Goal: Manage account settings

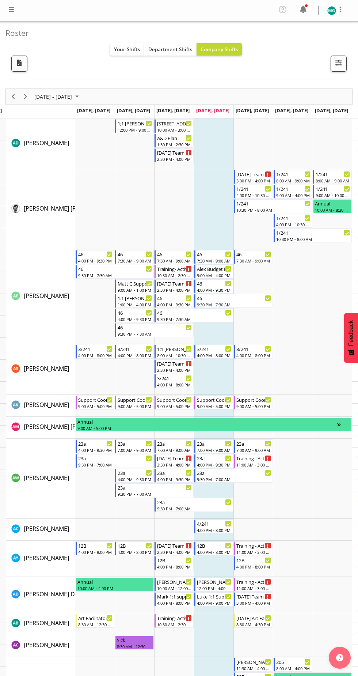
click at [189, 90] on div "August 25 - 31, 2025 Today Day Week Fortnight Month calendar Month Agenda Time …" at bounding box center [179, 96] width 347 height 15
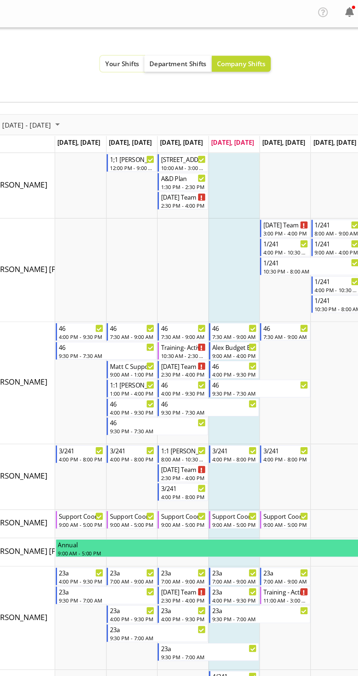
click at [119, 44] on button "Your Shifts" at bounding box center [127, 49] width 34 height 12
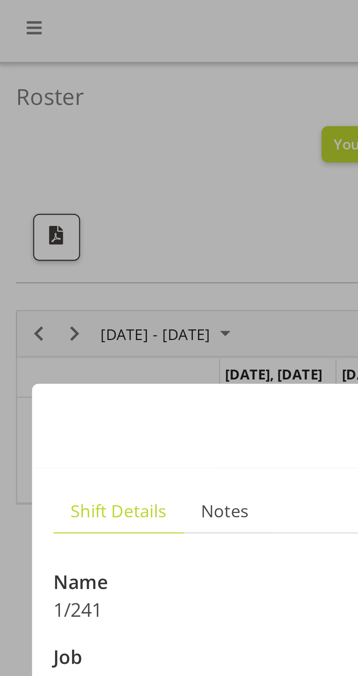
click at [67, 75] on div at bounding box center [179, 338] width 358 height 676
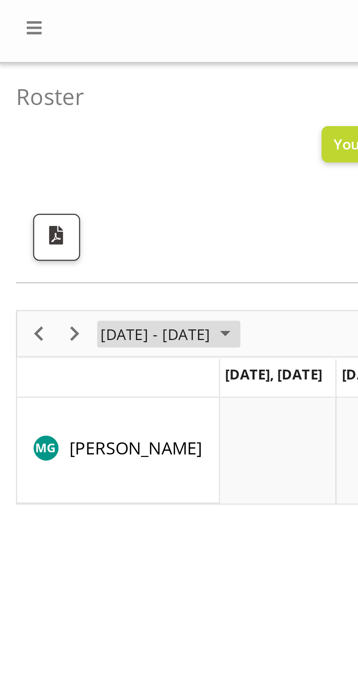
click at [82, 113] on span "August 25 - 31, 2025" at bounding box center [77, 114] width 9 height 9
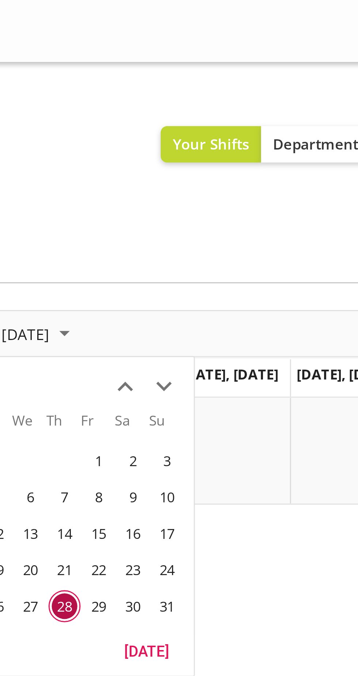
click at [115, 130] on span "next month" at bounding box center [111, 132] width 13 height 13
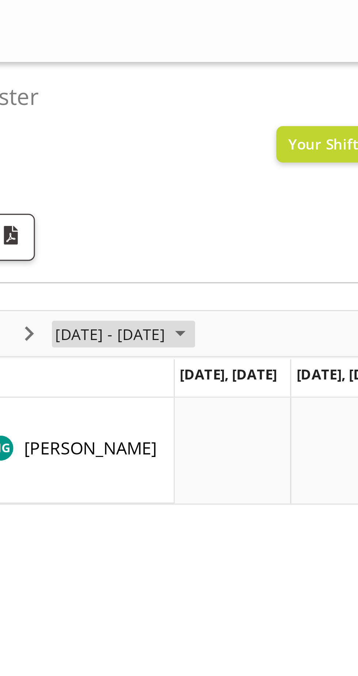
click at [82, 113] on span "August 25 - 31, 2025" at bounding box center [77, 114] width 9 height 9
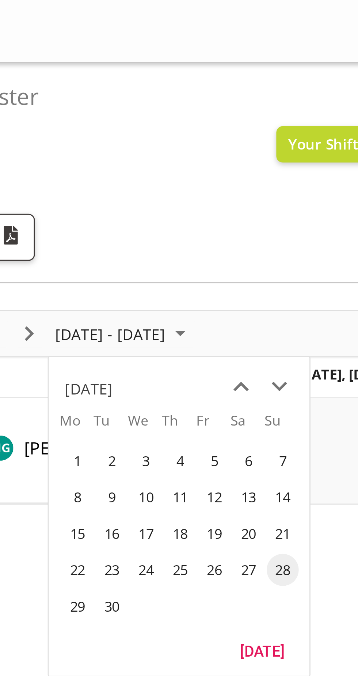
click at [56, 156] on span "2" at bounding box center [53, 157] width 11 height 11
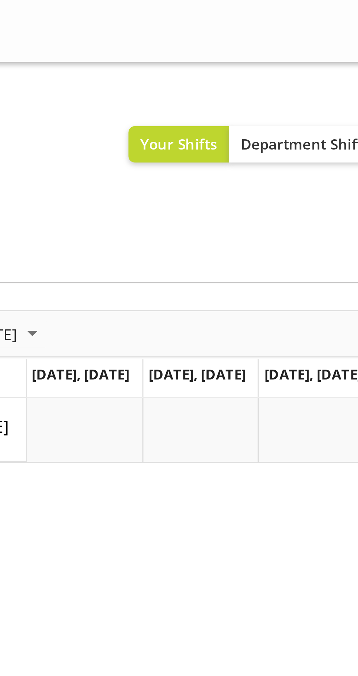
click at [128, 143] on td "Timeline Week of September 2, 2025" at bounding box center [134, 147] width 39 height 22
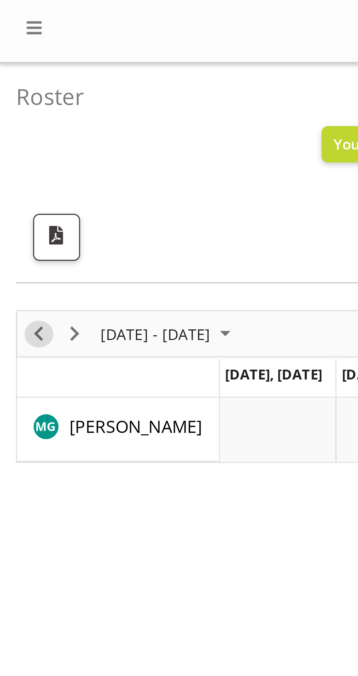
click at [14, 112] on span "Previous" at bounding box center [13, 114] width 9 height 9
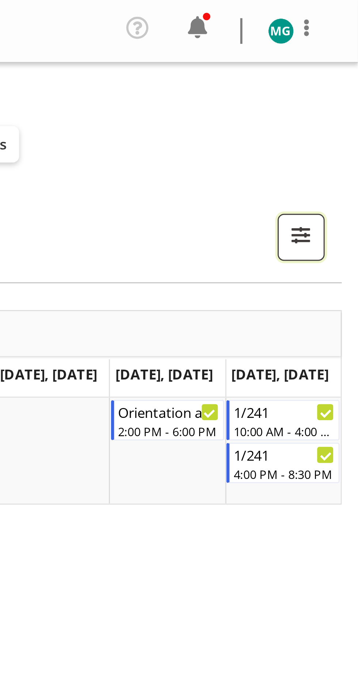
click at [342, 77] on span "button" at bounding box center [339, 81] width 10 height 10
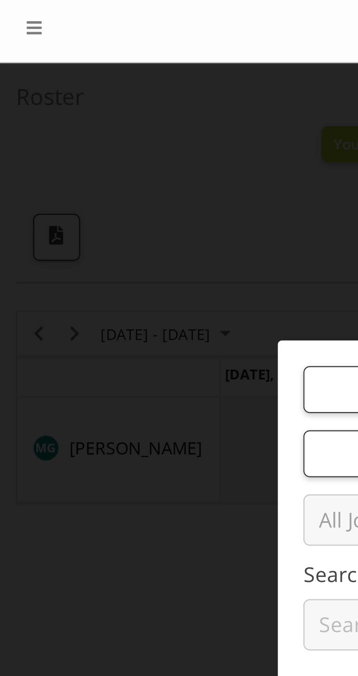
click at [18, 114] on div at bounding box center [179, 338] width 358 height 676
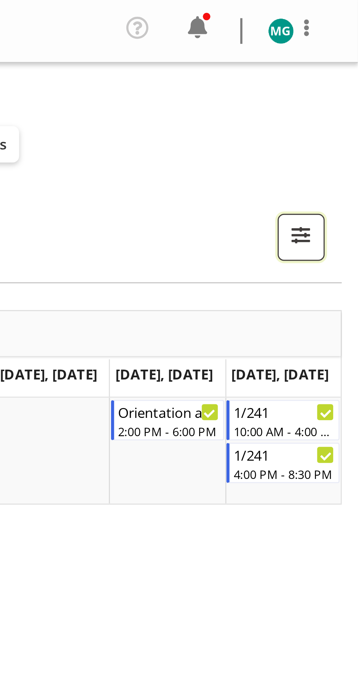
click at [340, 79] on span "button" at bounding box center [339, 81] width 10 height 10
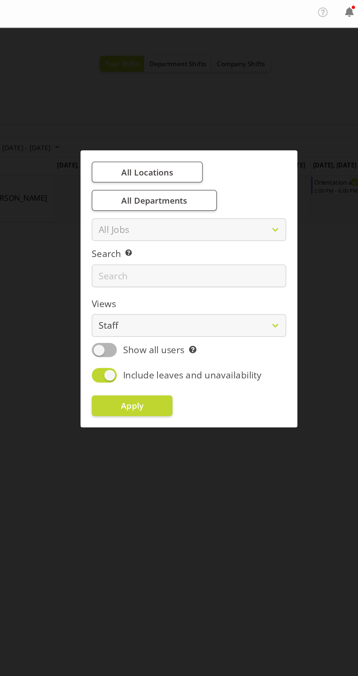
click at [236, 400] on div at bounding box center [179, 338] width 358 height 676
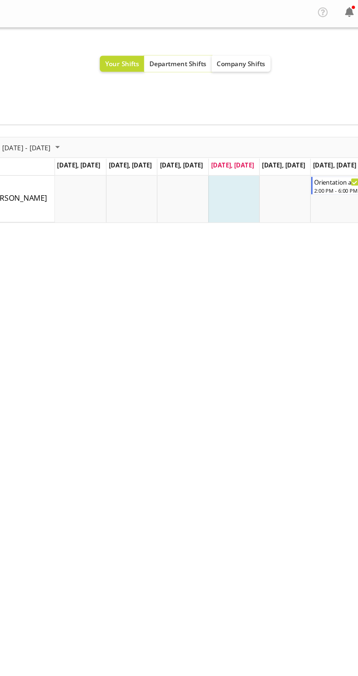
click at [165, 48] on span "Department Shifts" at bounding box center [170, 49] width 44 height 7
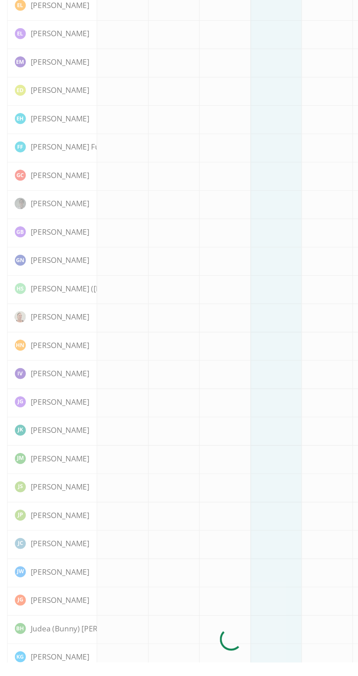
scroll to position [618, 0]
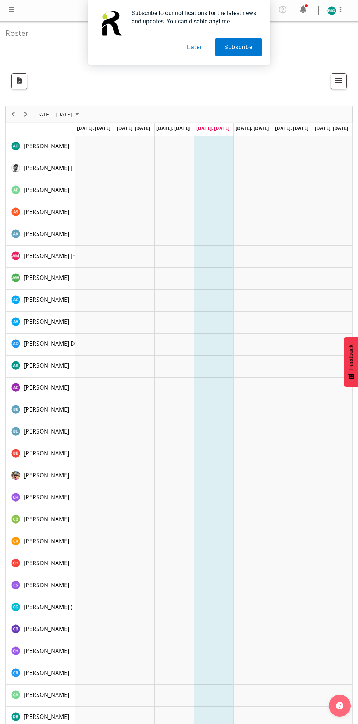
click at [188, 47] on button "Later" at bounding box center [194, 47] width 33 height 18
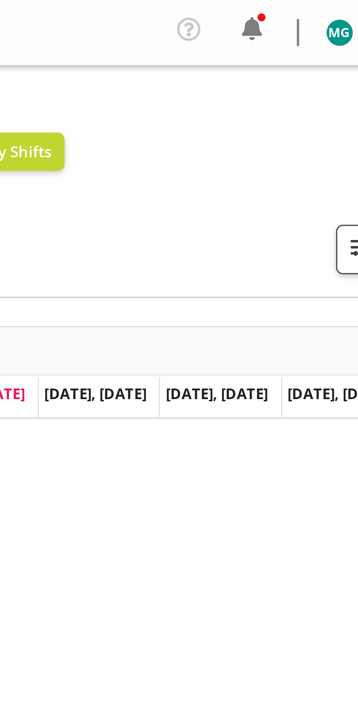
click at [321, 48] on div "Your Shifts Department Shifts Company Shifts" at bounding box center [176, 49] width 342 height 12
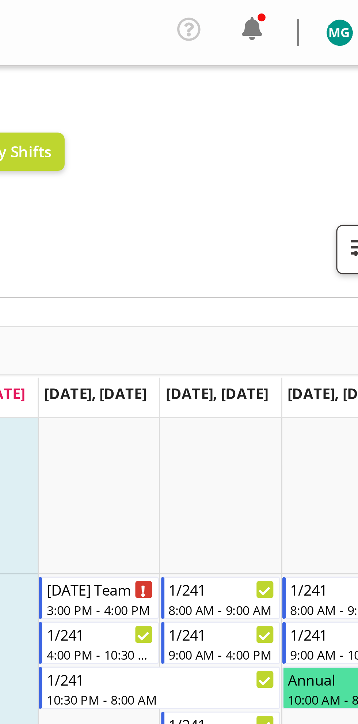
click at [323, 49] on div "Your Shifts Department Shifts Company Shifts" at bounding box center [176, 49] width 342 height 12
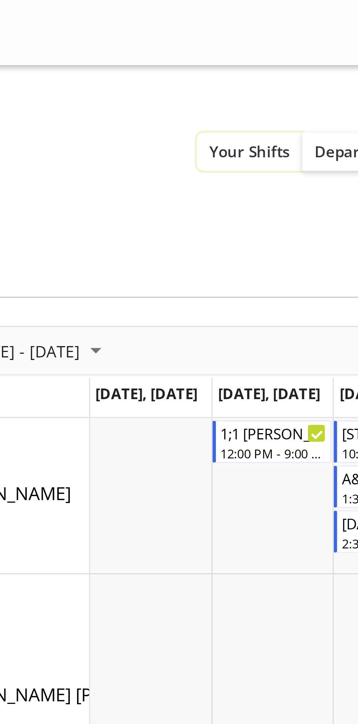
click at [127, 49] on span "Your Shifts" at bounding box center [127, 49] width 26 height 7
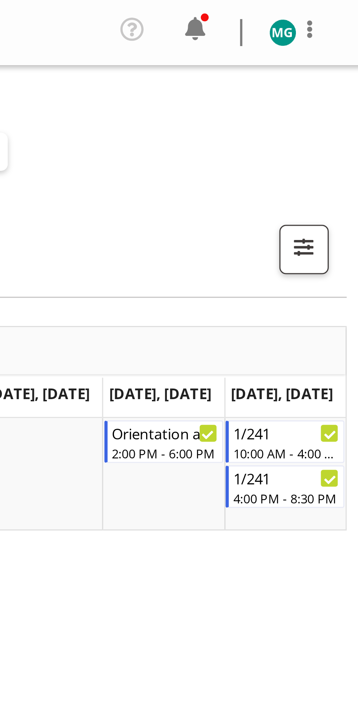
click at [334, 10] on img at bounding box center [332, 10] width 9 height 9
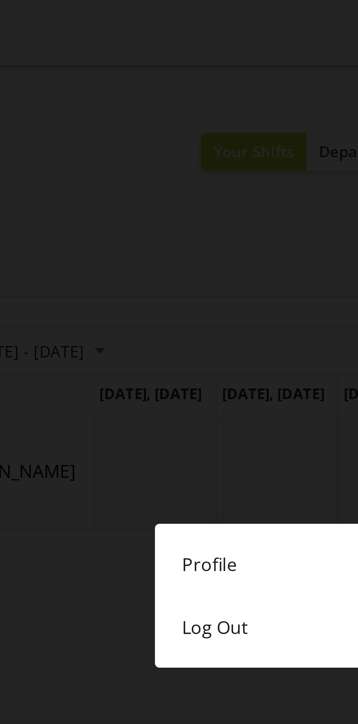
click at [120, 204] on link "Log Out" at bounding box center [179, 204] width 168 height 20
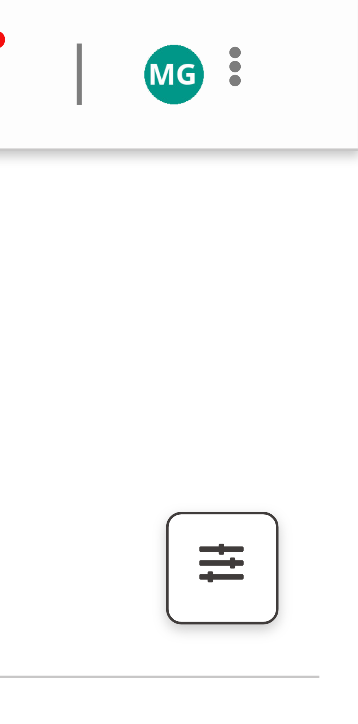
click at [342, 9] on span at bounding box center [340, 9] width 9 height 9
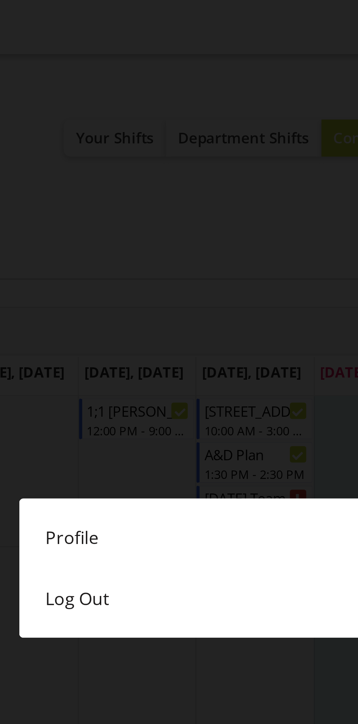
click at [118, 183] on link "Profile" at bounding box center [179, 183] width 168 height 20
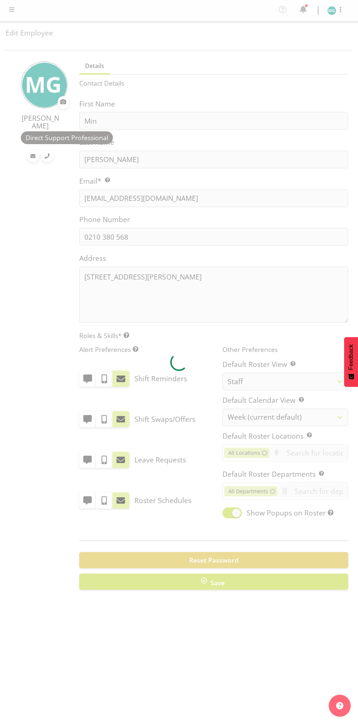
select select "TimelineWeek"
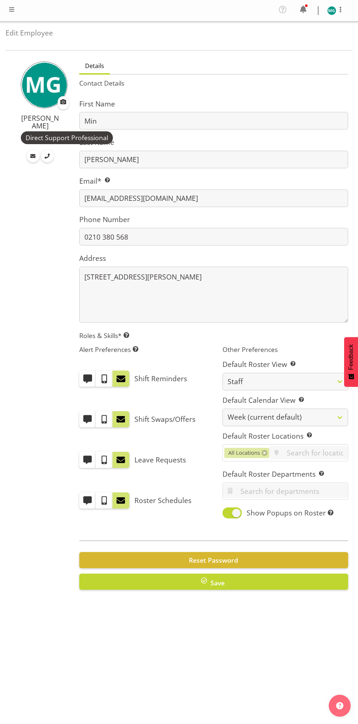
scroll to position [0, 16]
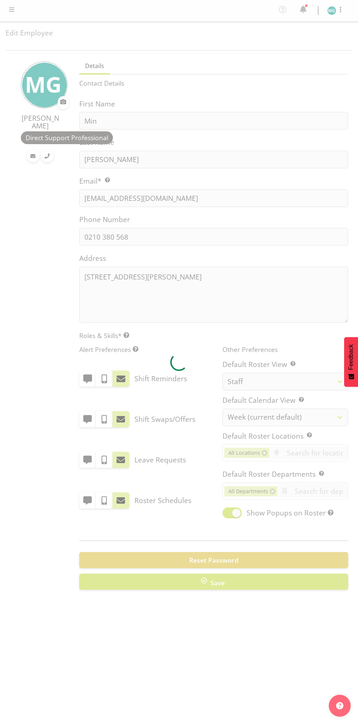
select select "TimelineWeek"
click at [333, 3] on div at bounding box center [179, 362] width 358 height 724
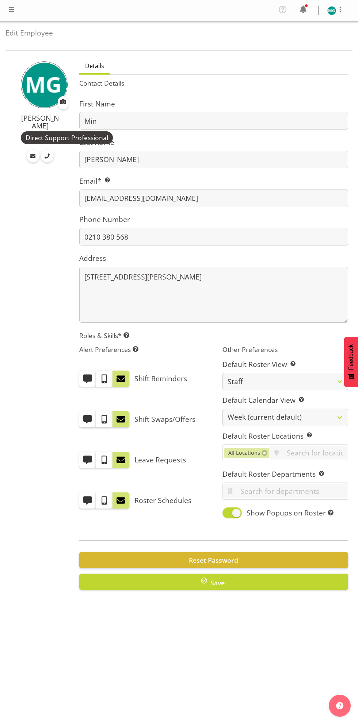
scroll to position [47, 0]
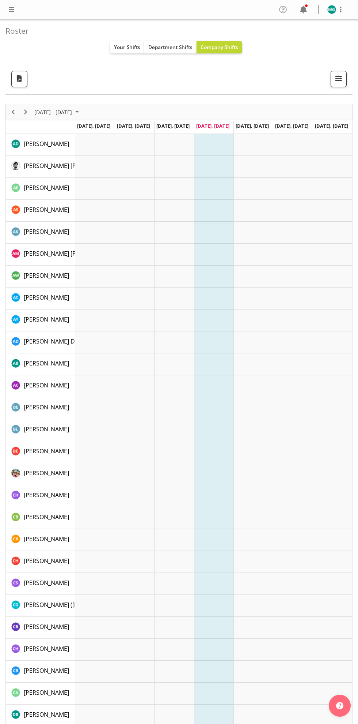
click at [279, 7] on icon at bounding box center [283, 10] width 8 height 6
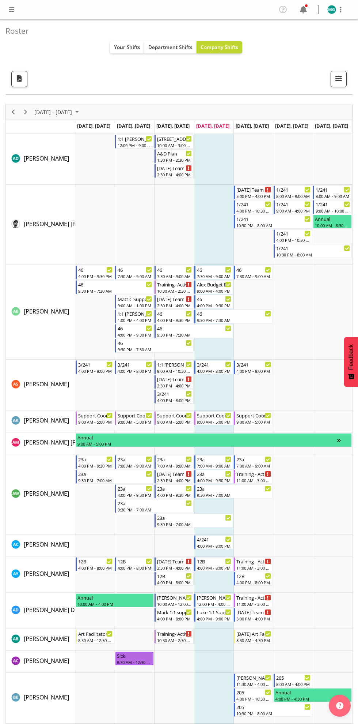
click at [188, 14] on nav "Profile Log Out" at bounding box center [179, 10] width 344 height 12
click at [200, 10] on nav "Profile Log Out" at bounding box center [179, 10] width 344 height 12
